Goal: Find contact information: Obtain details needed to contact an individual or organization

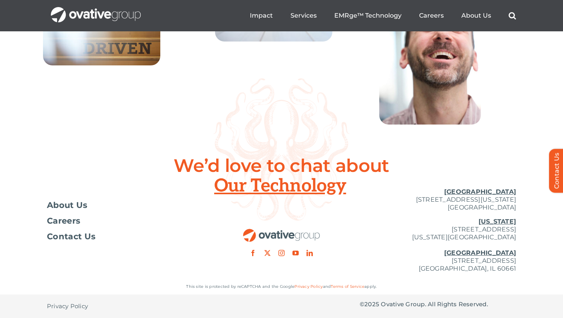
scroll to position [2883, 0]
click at [78, 305] on span "Privacy Policy" at bounding box center [67, 306] width 41 height 8
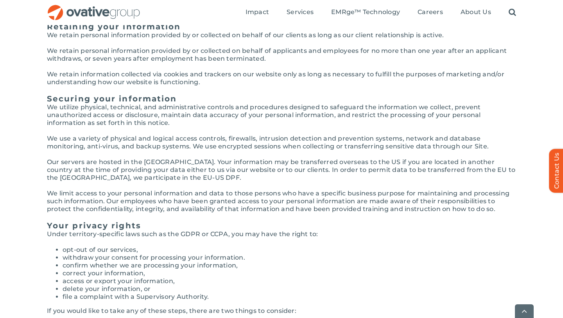
scroll to position [1822, 0]
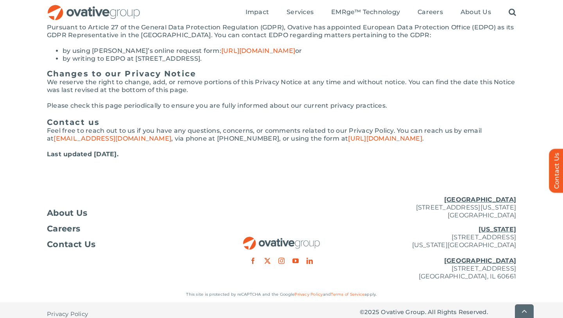
click at [340, 291] on link "Terms of Service" at bounding box center [348, 293] width 34 height 5
click at [58, 240] on span "Contact Us" at bounding box center [71, 244] width 49 height 8
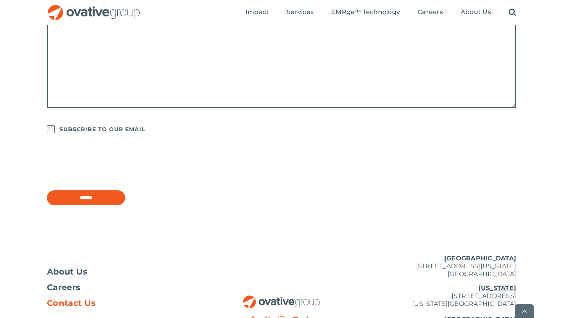
scroll to position [663, 0]
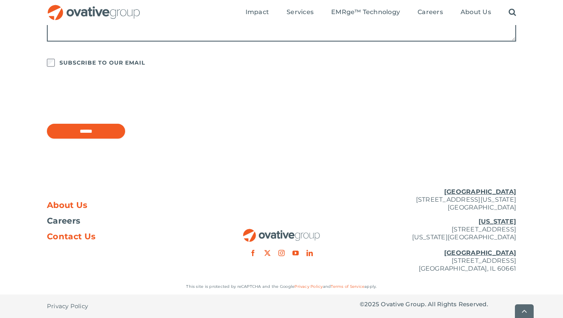
click at [101, 208] on link "About Us" at bounding box center [125, 205] width 156 height 8
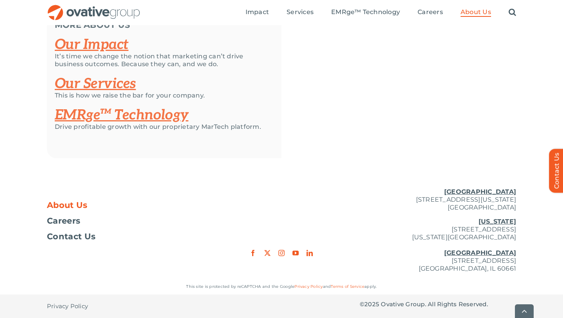
scroll to position [1695, 0]
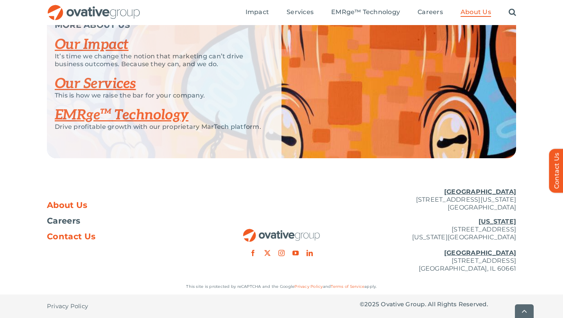
click at [75, 235] on span "Contact Us" at bounding box center [71, 236] width 49 height 8
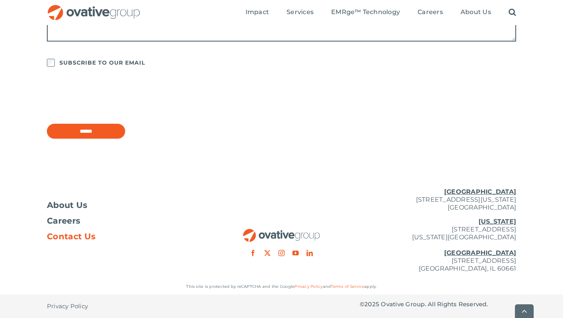
click at [69, 305] on span "Privacy Policy" at bounding box center [67, 306] width 41 height 8
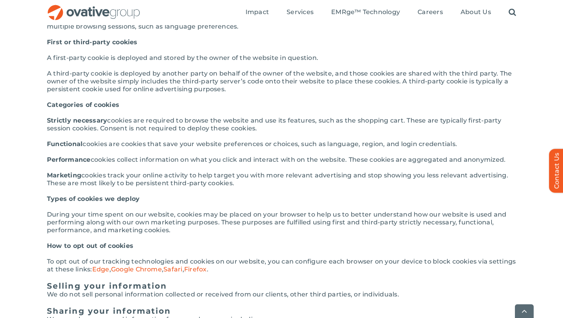
scroll to position [1005, 0]
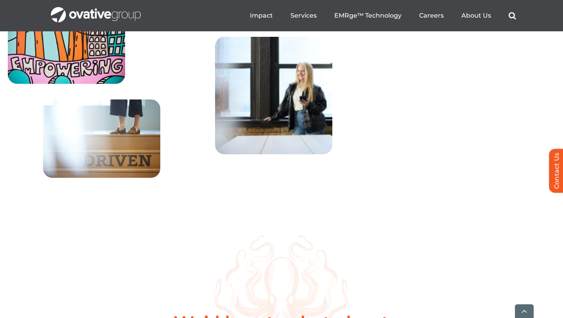
scroll to position [2882, 0]
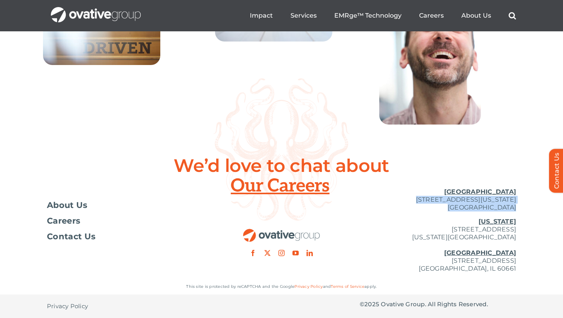
drag, startPoint x: 392, startPoint y: 198, endPoint x: 533, endPoint y: 212, distance: 142.3
click at [533, 212] on div "Toggle Navigation About Us Careers Contact Us [GEOGRAPHIC_DATA] [STREET_ADDRESS…" at bounding box center [281, 230] width 563 height 97
copy div "[STREET_ADDRESS][US_STATE]"
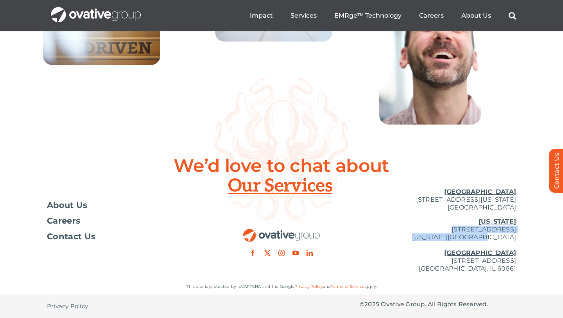
scroll to position [2881, 0]
drag, startPoint x: 426, startPoint y: 228, endPoint x: 518, endPoint y: 240, distance: 92.7
click at [518, 240] on div "Toggle Navigation About Us Careers Contact Us [GEOGRAPHIC_DATA] [STREET_ADDRESS…" at bounding box center [281, 230] width 563 height 97
copy p "[STREET_ADDRESS][US_STATE]"
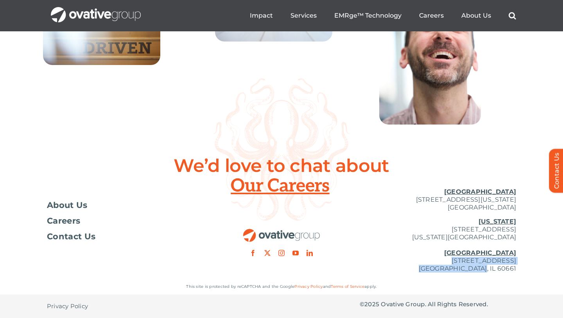
drag, startPoint x: 392, startPoint y: 260, endPoint x: 515, endPoint y: 270, distance: 123.3
click at [515, 270] on p "[US_STATE][GEOGRAPHIC_DATA][STREET_ADDRESS][US_STATE] [GEOGRAPHIC_DATA] [STREET…" at bounding box center [438, 245] width 156 height 55
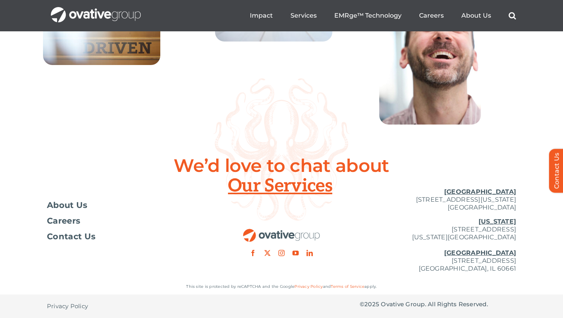
click at [432, 261] on p "[US_STATE][GEOGRAPHIC_DATA][STREET_ADDRESS][US_STATE] [GEOGRAPHIC_DATA] [STREET…" at bounding box center [438, 245] width 156 height 55
drag, startPoint x: 394, startPoint y: 259, endPoint x: 519, endPoint y: 265, distance: 125.0
click at [519, 265] on div "Toggle Navigation About Us Careers Contact Us [GEOGRAPHIC_DATA] [STREET_ADDRESS…" at bounding box center [281, 230] width 563 height 97
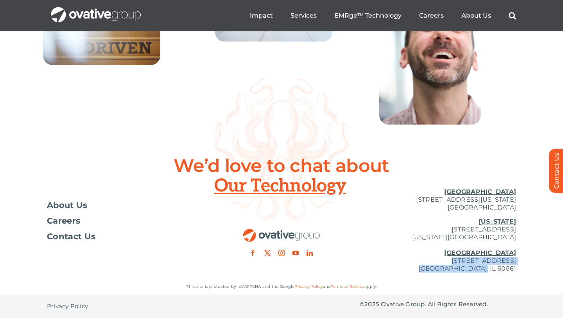
drag, startPoint x: 392, startPoint y: 260, endPoint x: 534, endPoint y: 275, distance: 142.8
click at [534, 275] on div "Toggle Navigation About Us Careers Contact Us [GEOGRAPHIC_DATA] [STREET_ADDRESS…" at bounding box center [281, 230] width 563 height 97
copy p "[STREET_ADDRESS]"
